Goal: Transaction & Acquisition: Obtain resource

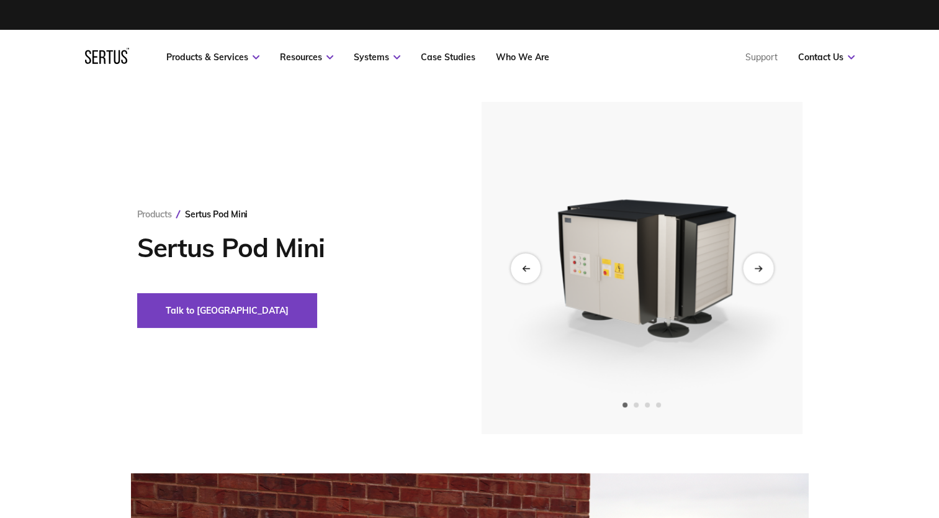
click at [752, 269] on div "Next slide" at bounding box center [758, 268] width 30 height 30
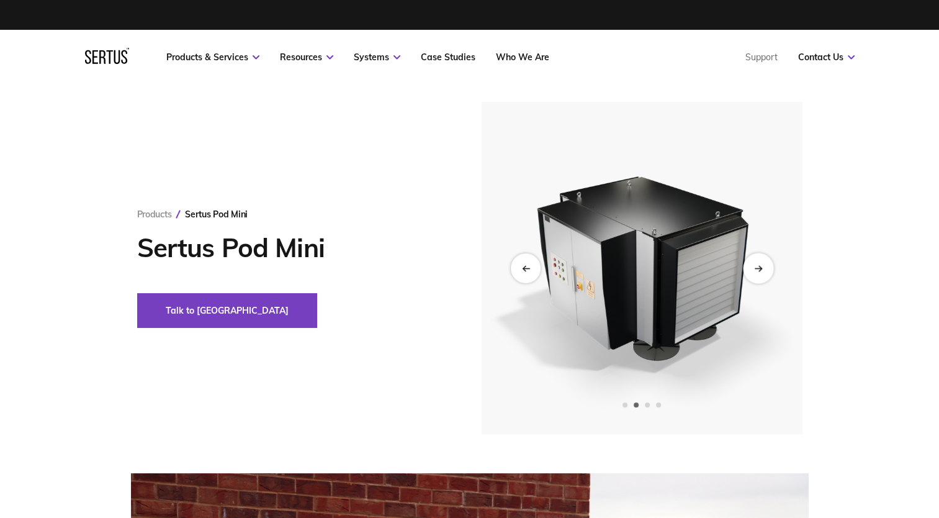
click at [752, 269] on div "Next slide" at bounding box center [758, 268] width 30 height 30
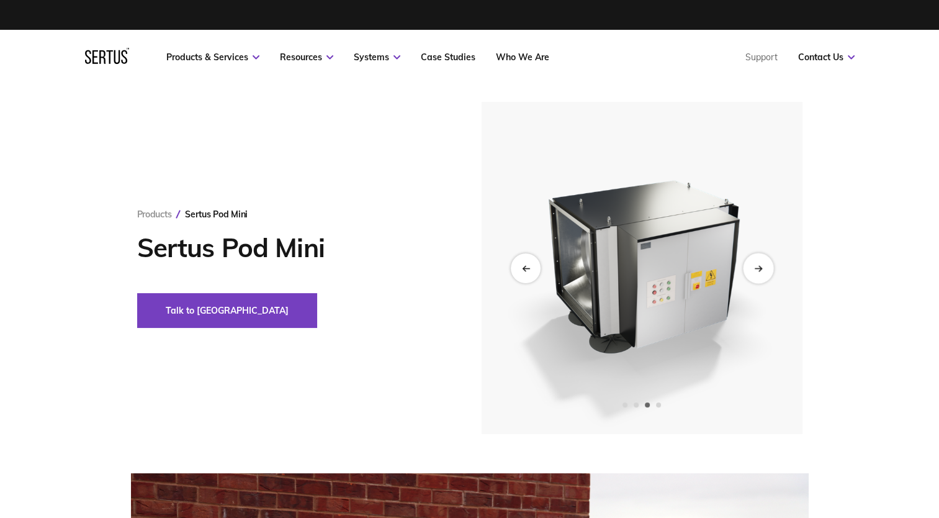
click at [752, 269] on div "Next slide" at bounding box center [758, 268] width 30 height 30
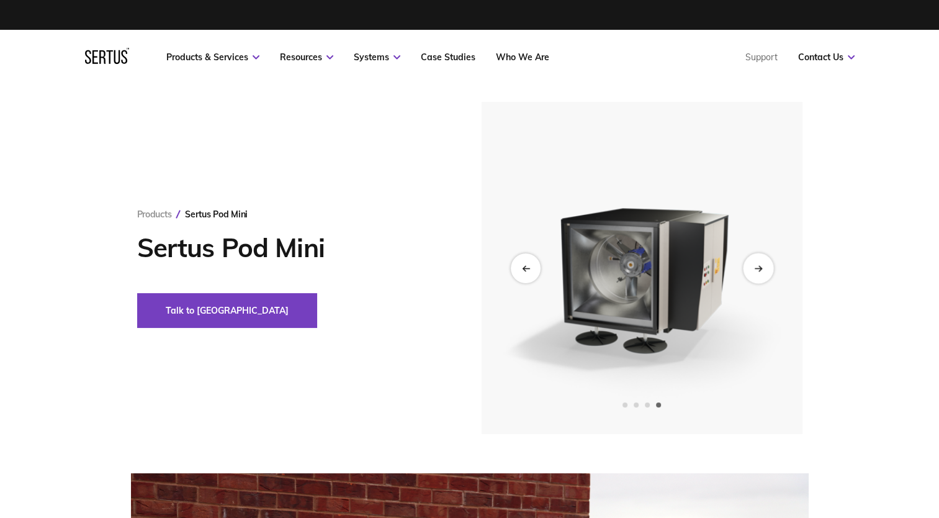
click at [752, 269] on div "Next slide" at bounding box center [758, 268] width 30 height 30
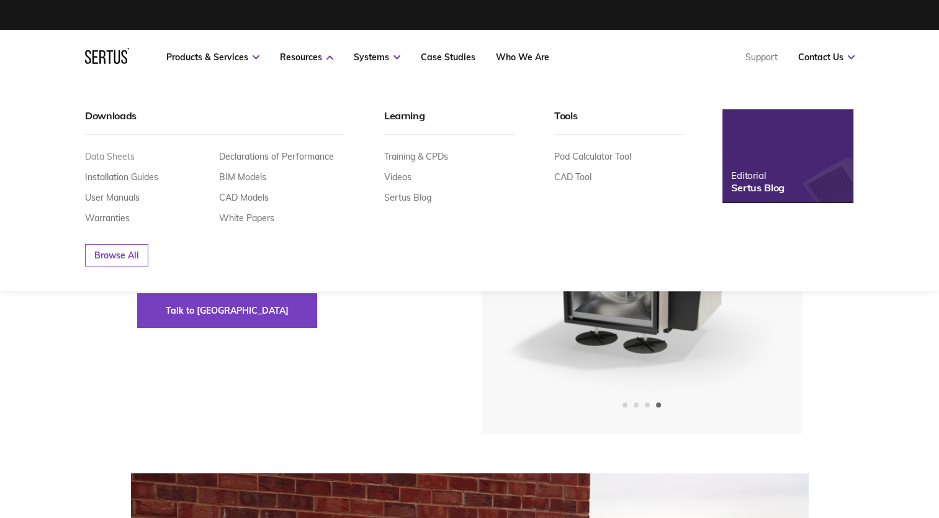
click at [123, 151] on link "Data Sheets" at bounding box center [110, 156] width 50 height 11
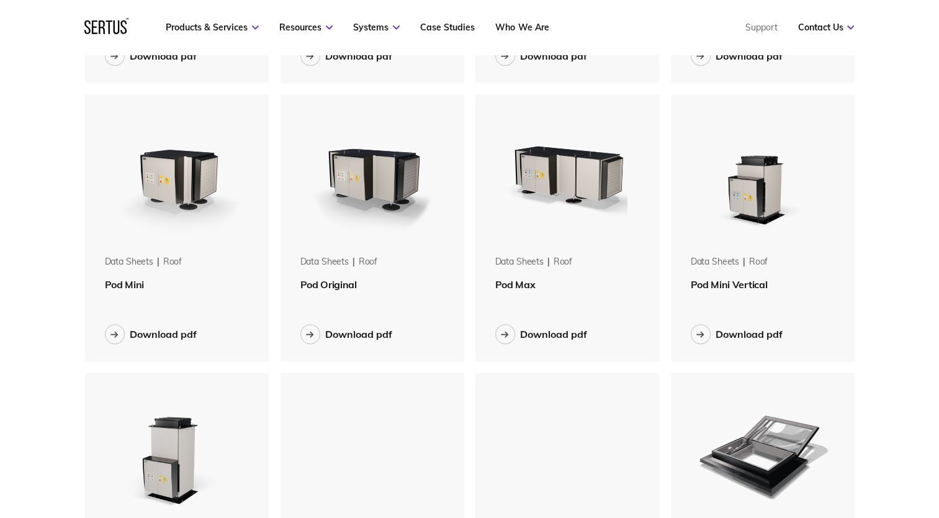
scroll to position [310, 0]
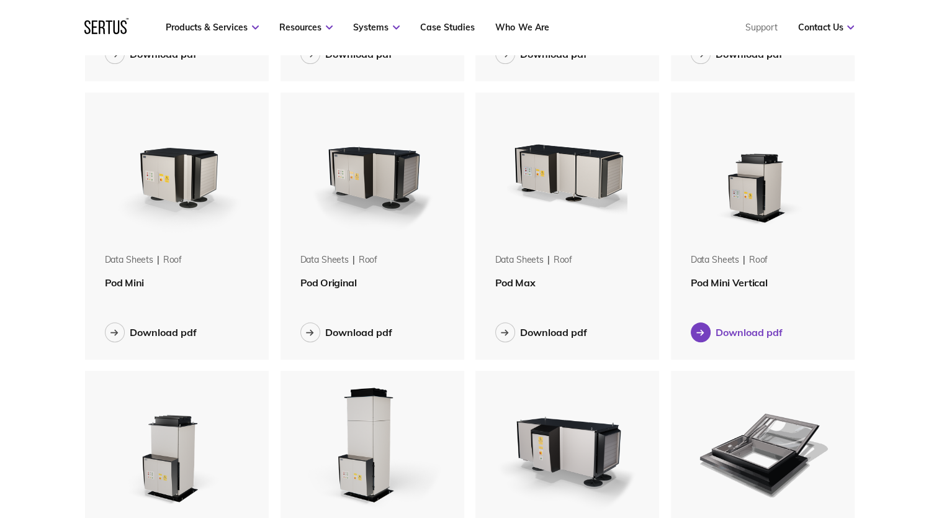
click at [762, 330] on div "Download pdf" at bounding box center [749, 332] width 67 height 12
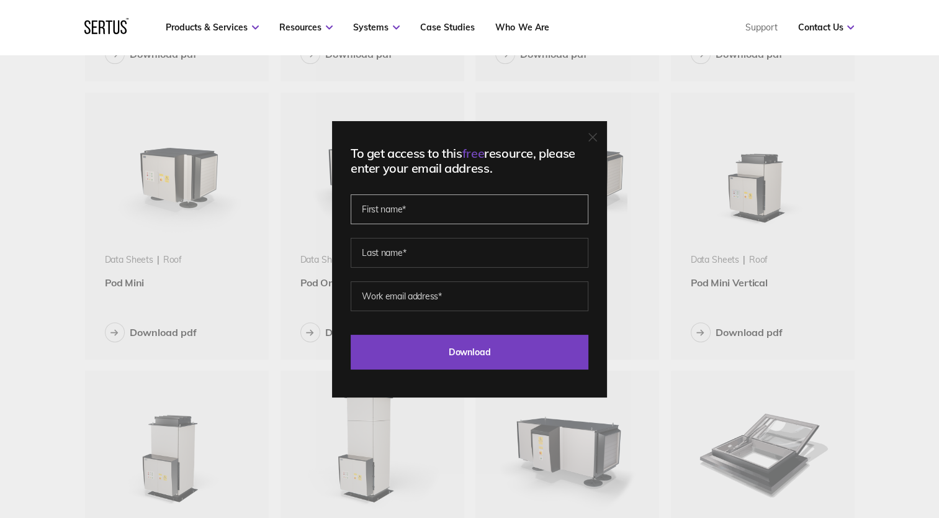
click at [449, 220] on input "text" at bounding box center [470, 209] width 238 height 30
type input "[PERSON_NAME]"
type input "Slack"
type input "[EMAIL_ADDRESS][DOMAIN_NAME]"
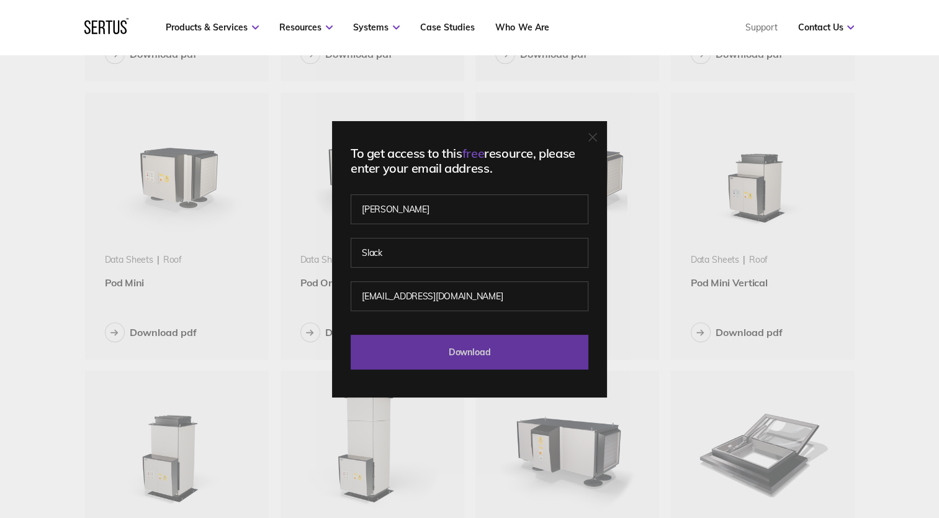
click at [459, 353] on input "Download" at bounding box center [470, 352] width 238 height 35
